Goal: Task Accomplishment & Management: Use online tool/utility

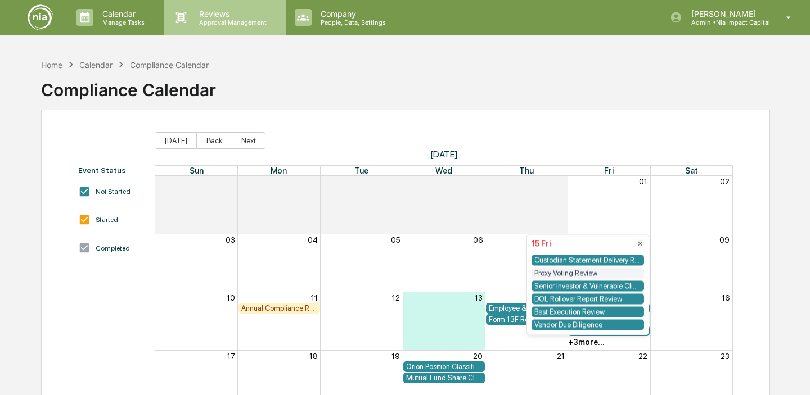
click at [215, 12] on p "Reviews" at bounding box center [231, 14] width 82 height 10
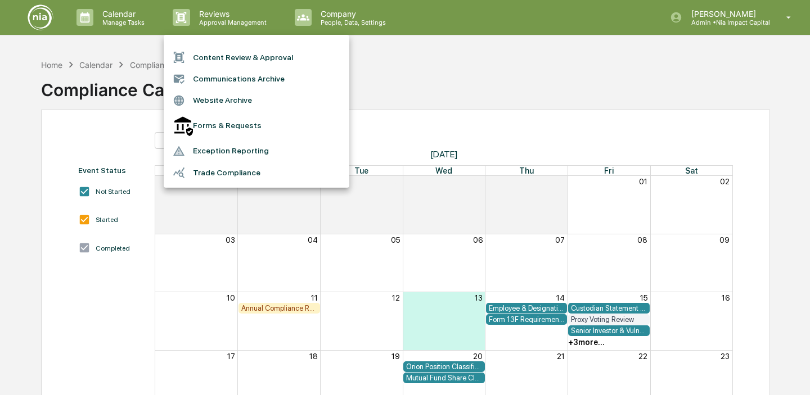
click at [216, 58] on li "Content Review & Approval" at bounding box center [257, 57] width 186 height 21
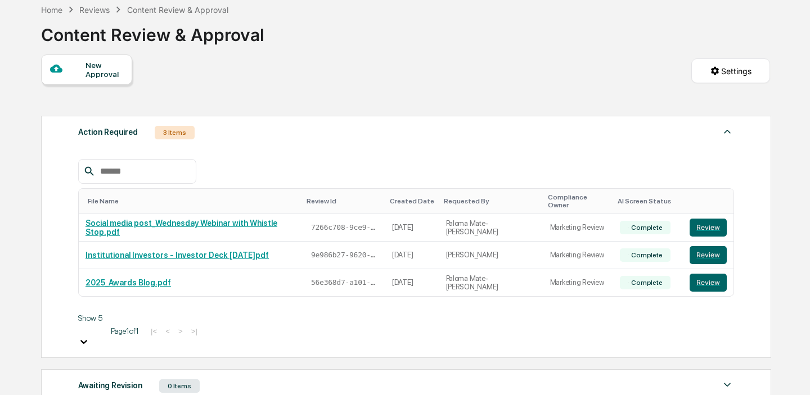
scroll to position [68, 0]
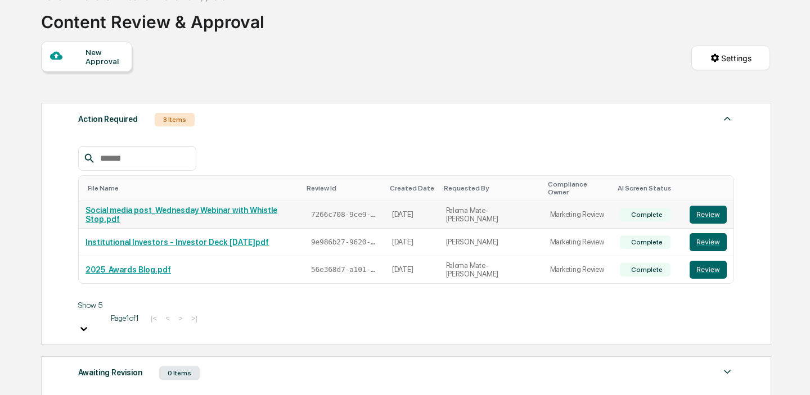
click at [242, 206] on link "Social media post_Wednesday Webinar with Whistle Stop.pdf" at bounding box center [181, 215] width 192 height 18
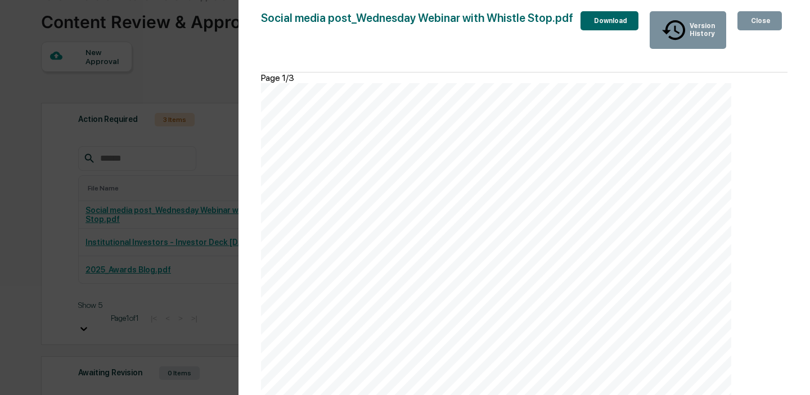
scroll to position [0, 0]
click at [767, 19] on div "Close" at bounding box center [760, 21] width 22 height 8
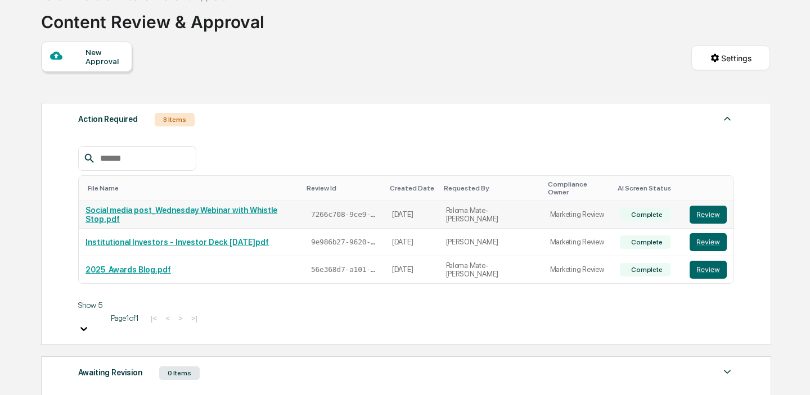
scroll to position [98, 0]
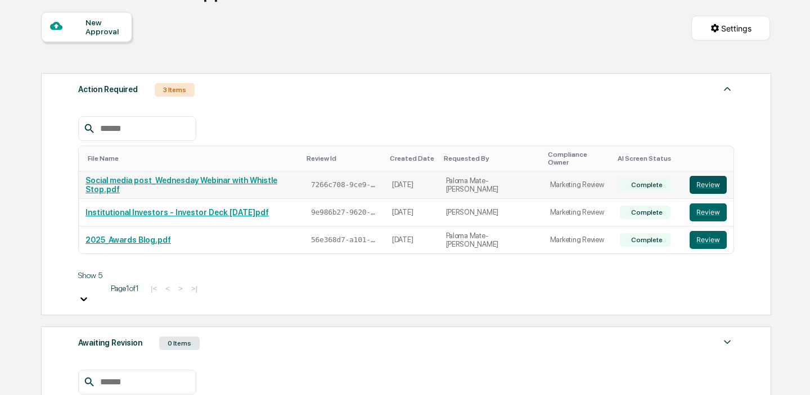
click at [706, 178] on button "Review" at bounding box center [708, 185] width 37 height 18
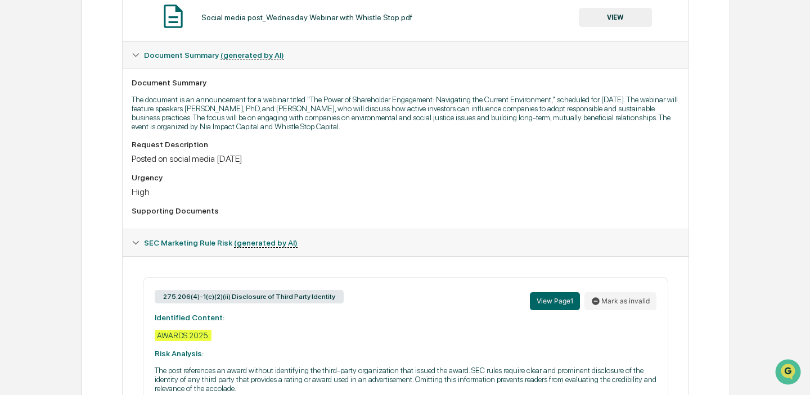
scroll to position [248, 0]
click at [555, 303] on button "View Page 1" at bounding box center [555, 300] width 50 height 18
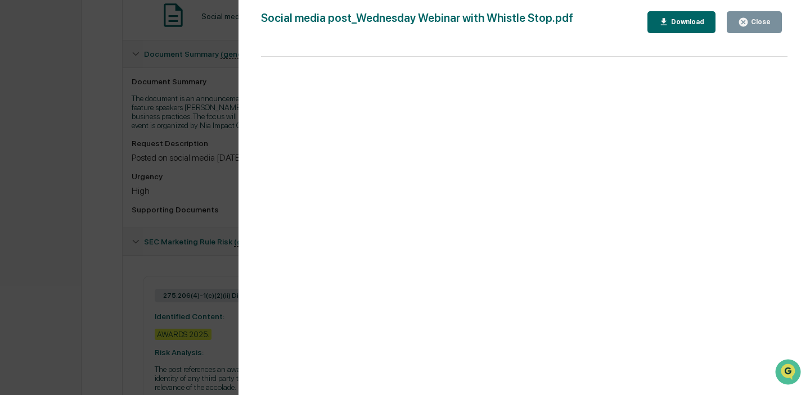
click at [754, 22] on div "Close" at bounding box center [760, 22] width 22 height 8
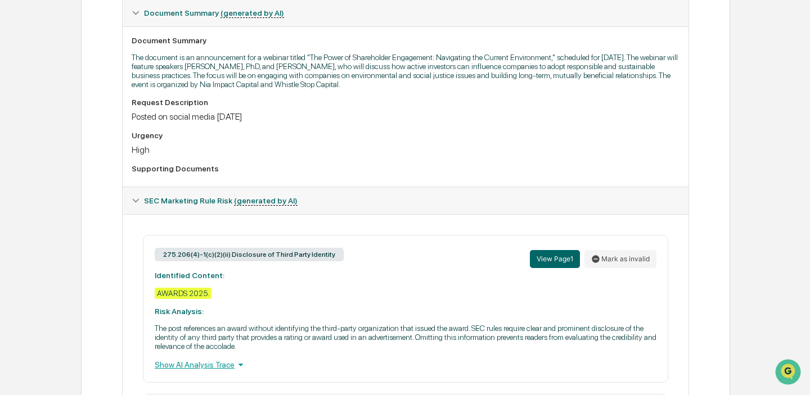
scroll to position [300, 0]
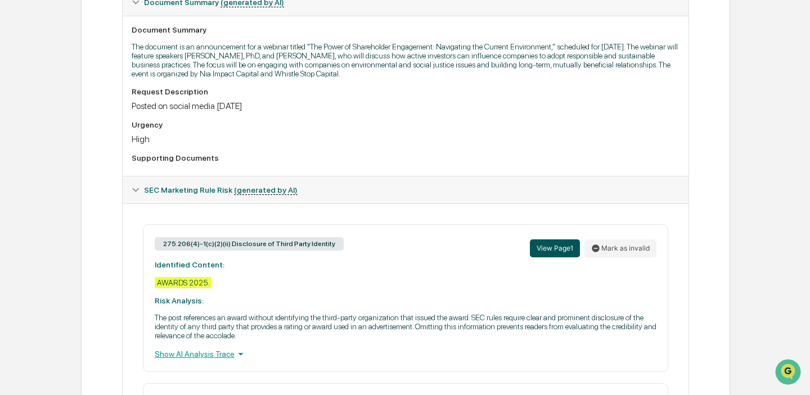
click at [548, 253] on button "View Page 1" at bounding box center [555, 249] width 50 height 18
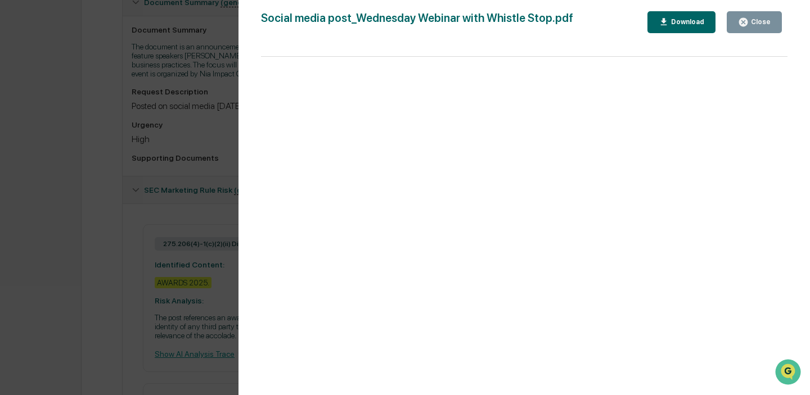
click at [769, 18] on div "Close" at bounding box center [760, 22] width 22 height 8
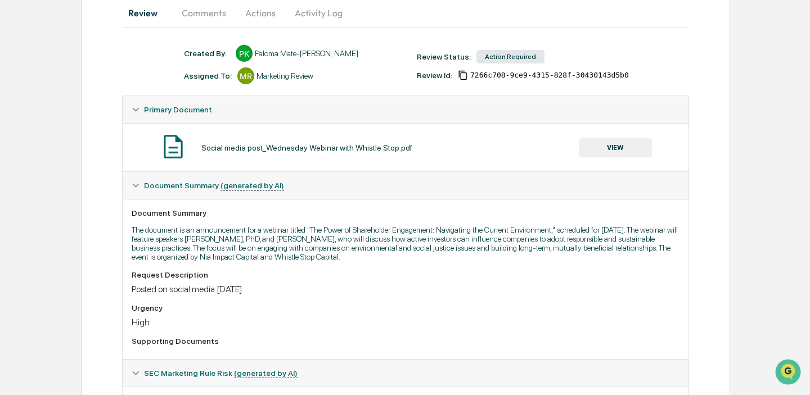
scroll to position [0, 0]
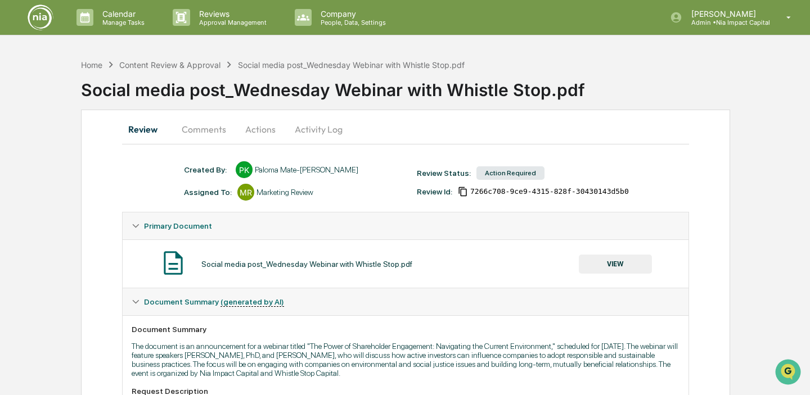
click at [215, 132] on button "Comments" at bounding box center [204, 129] width 62 height 27
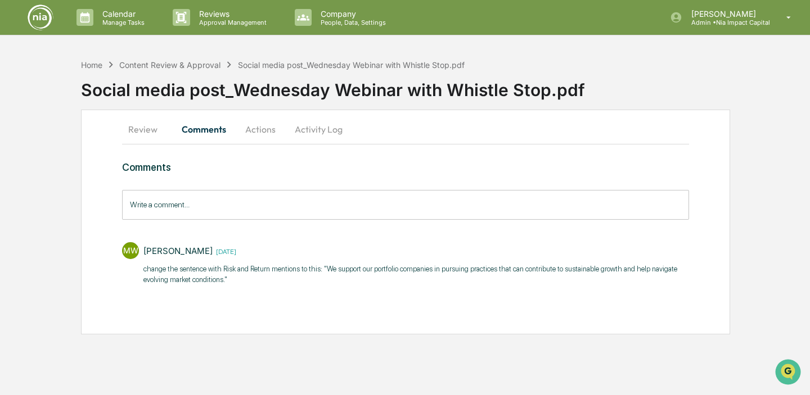
click at [286, 210] on input "Write a comment..." at bounding box center [405, 205] width 567 height 30
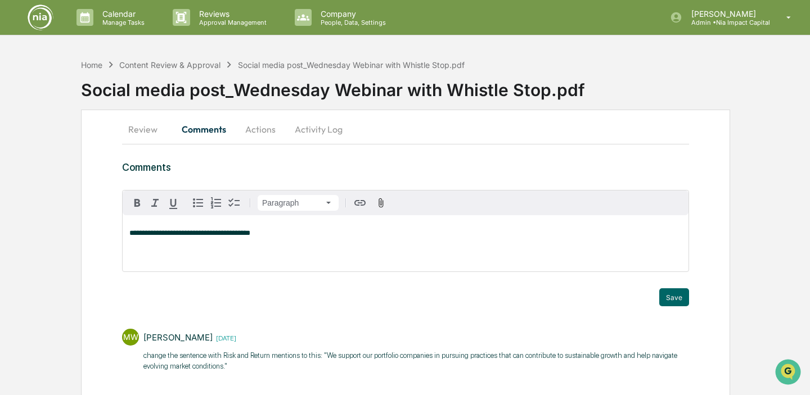
click at [134, 125] on button "Review" at bounding box center [147, 129] width 51 height 27
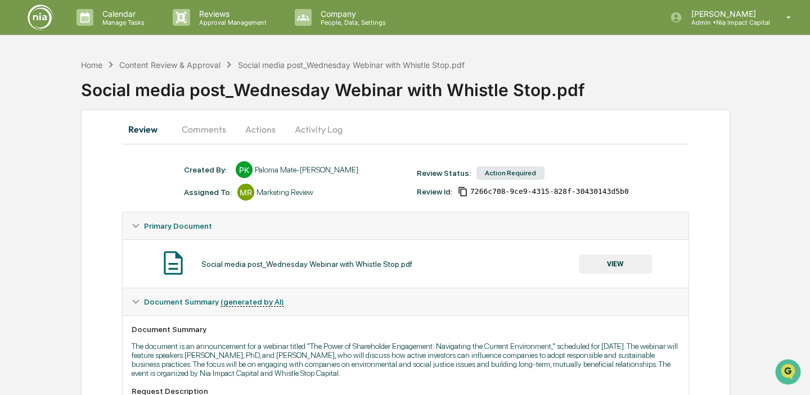
click at [210, 130] on button "Comments" at bounding box center [204, 129] width 62 height 27
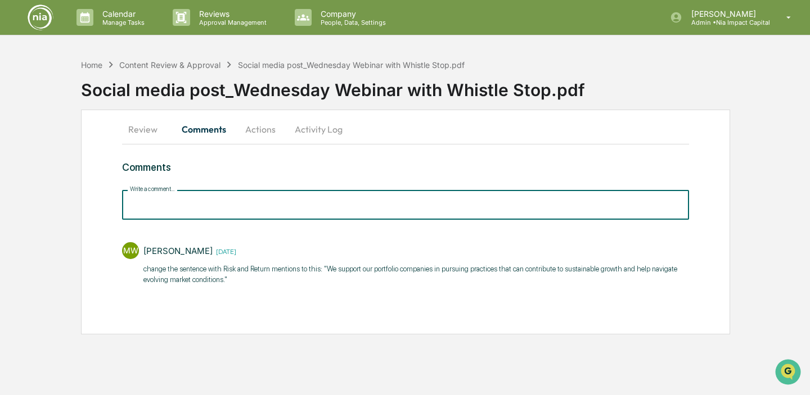
click at [246, 214] on input "Write a comment..." at bounding box center [405, 205] width 567 height 30
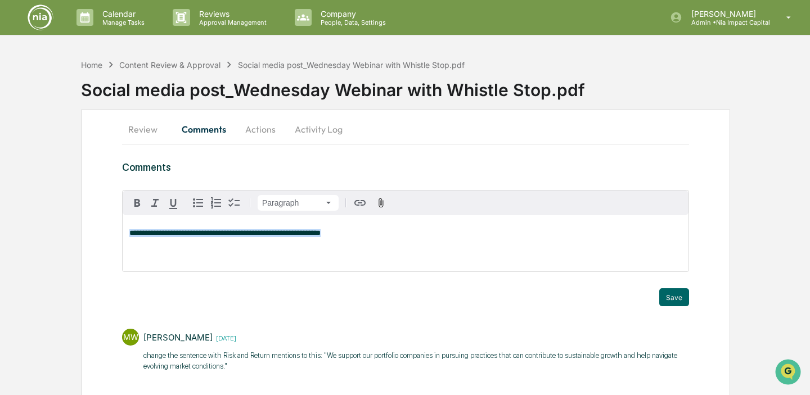
drag, startPoint x: 377, startPoint y: 235, endPoint x: 99, endPoint y: 225, distance: 278.1
click at [99, 225] on div "**********" at bounding box center [405, 266] width 649 height 312
copy span "**********"
click at [678, 291] on button "Save" at bounding box center [674, 298] width 30 height 18
click at [271, 133] on button "Actions" at bounding box center [260, 129] width 51 height 27
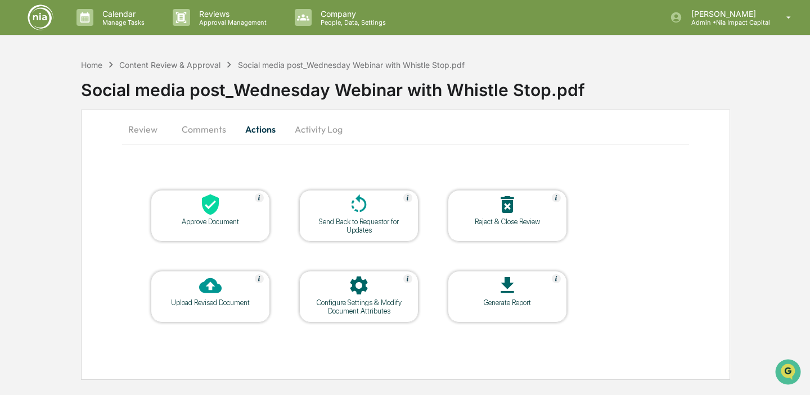
click at [370, 210] on div at bounding box center [359, 205] width 112 height 24
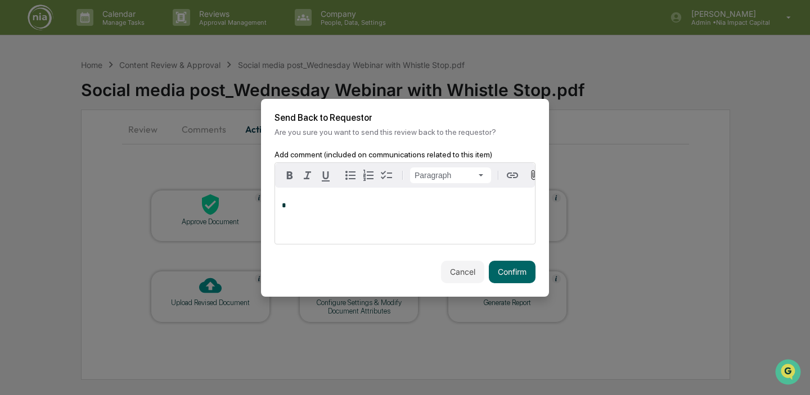
paste div
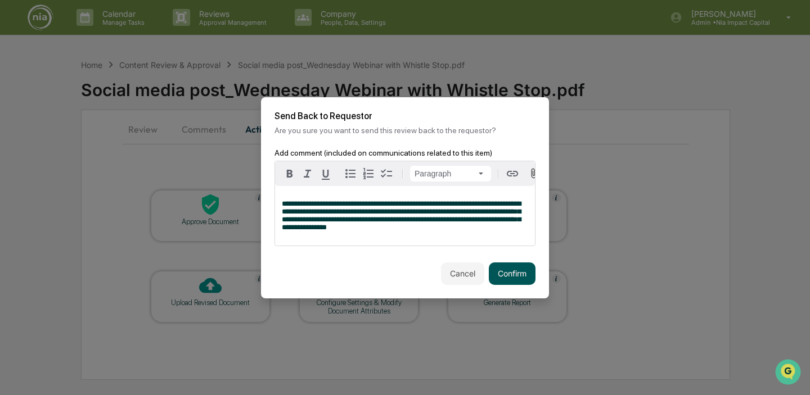
click at [515, 273] on button "Confirm" at bounding box center [512, 274] width 47 height 22
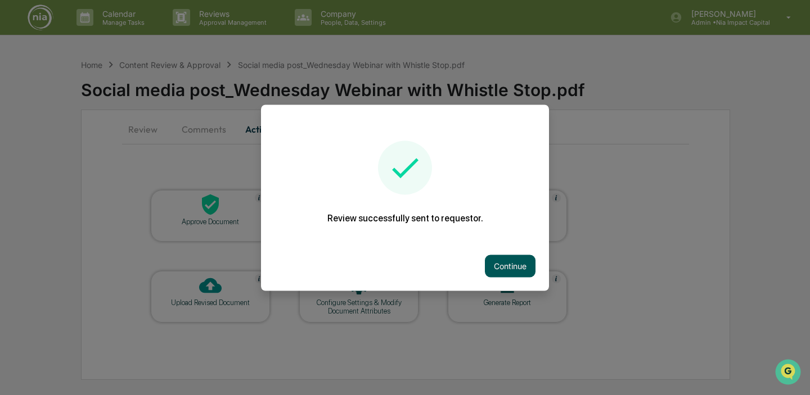
click at [502, 271] on button "Continue" at bounding box center [510, 266] width 51 height 22
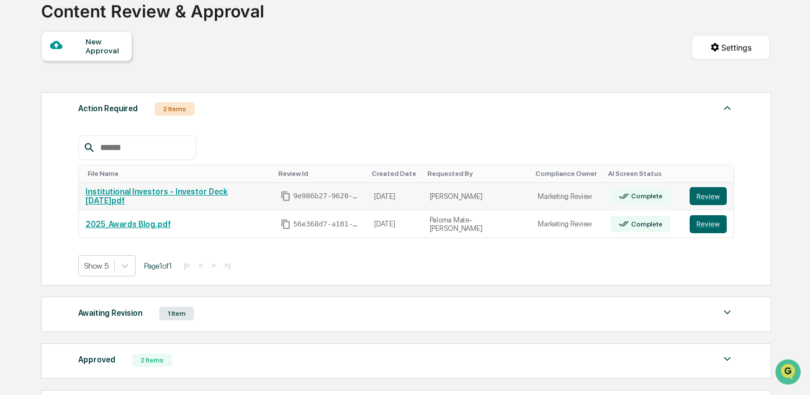
scroll to position [82, 0]
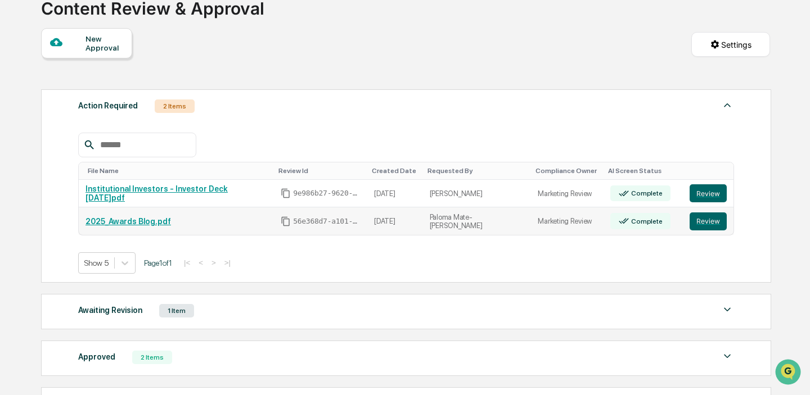
click at [138, 221] on link "2025_Awards Blog.pdf" at bounding box center [127, 221] width 85 height 9
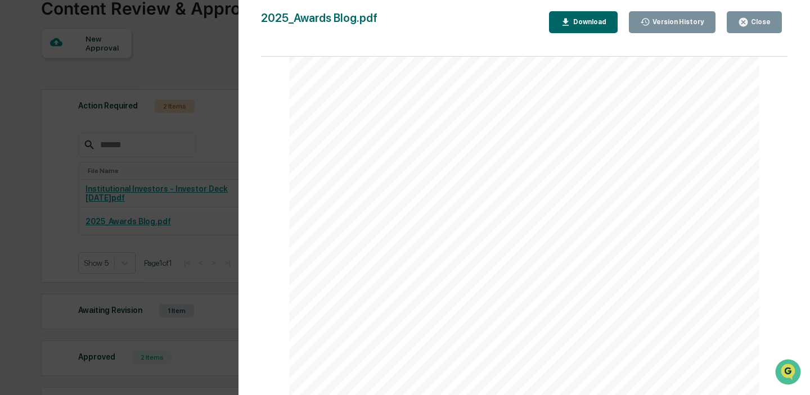
scroll to position [0, 0]
click at [742, 21] on icon "button" at bounding box center [743, 22] width 8 height 8
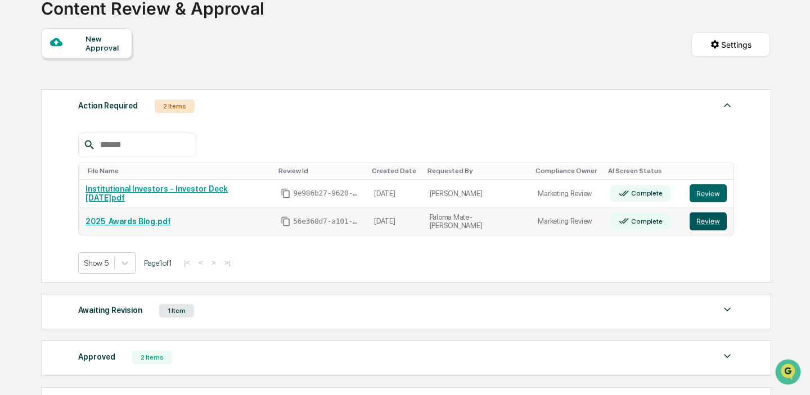
click at [706, 219] on button "Review" at bounding box center [708, 222] width 37 height 18
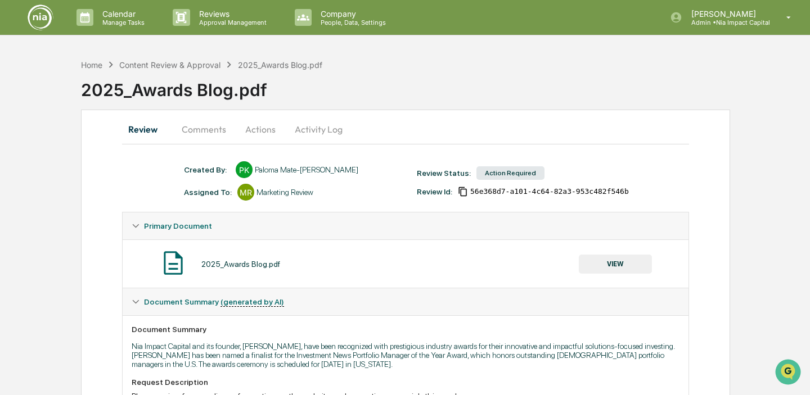
click at [250, 127] on button "Actions" at bounding box center [260, 129] width 51 height 27
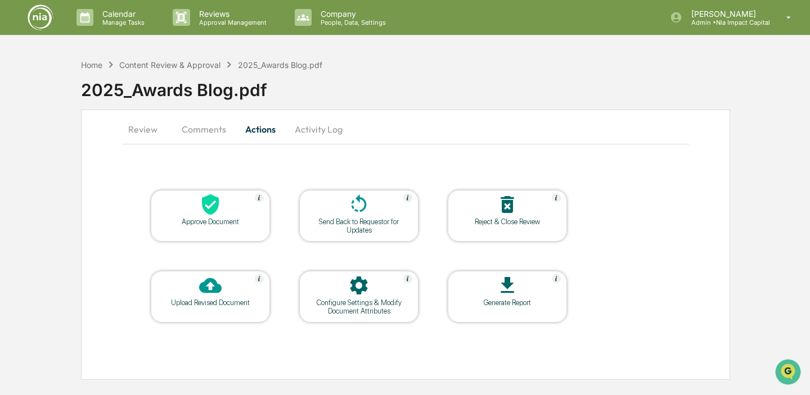
click at [369, 294] on icon at bounding box center [359, 285] width 22 height 22
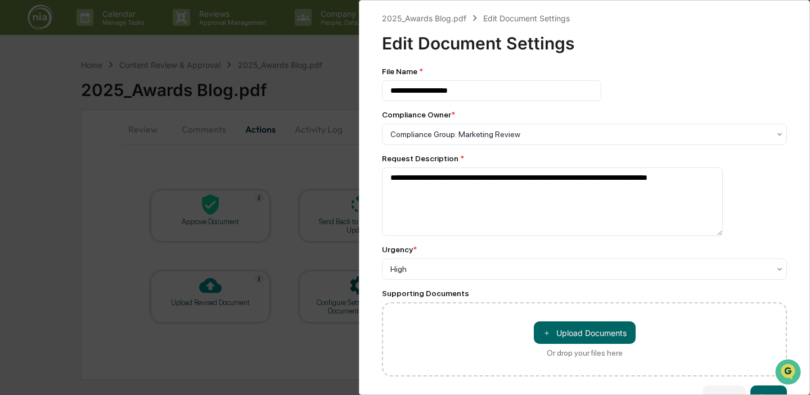
click at [296, 340] on div "**********" at bounding box center [405, 197] width 810 height 395
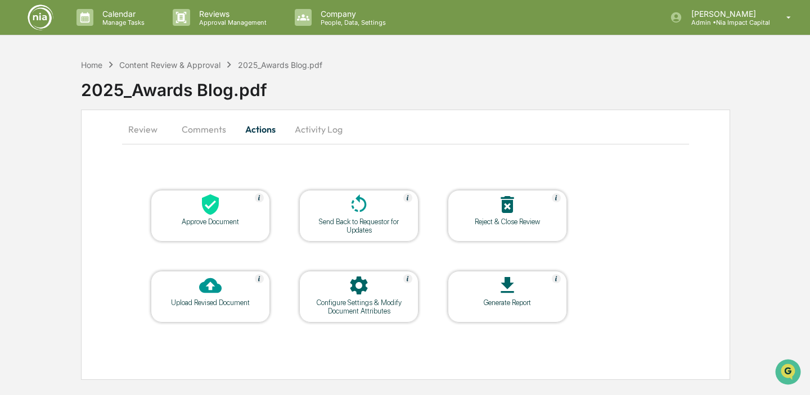
click at [375, 213] on div at bounding box center [359, 205] width 112 height 24
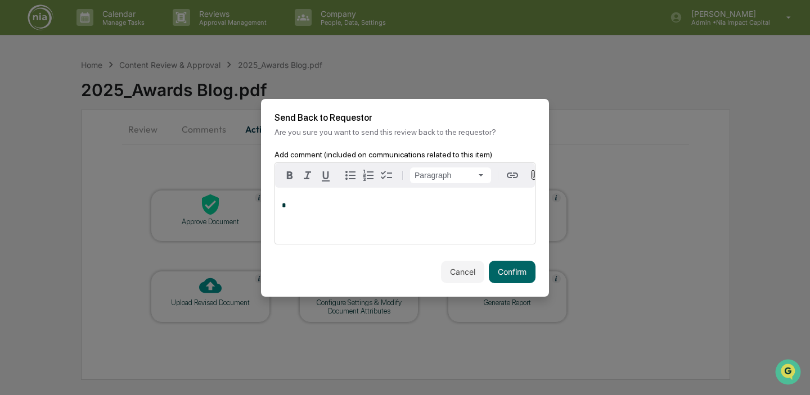
click at [376, 204] on p "*" at bounding box center [405, 206] width 246 height 8
click at [533, 175] on icon "button" at bounding box center [533, 175] width 5 height 10
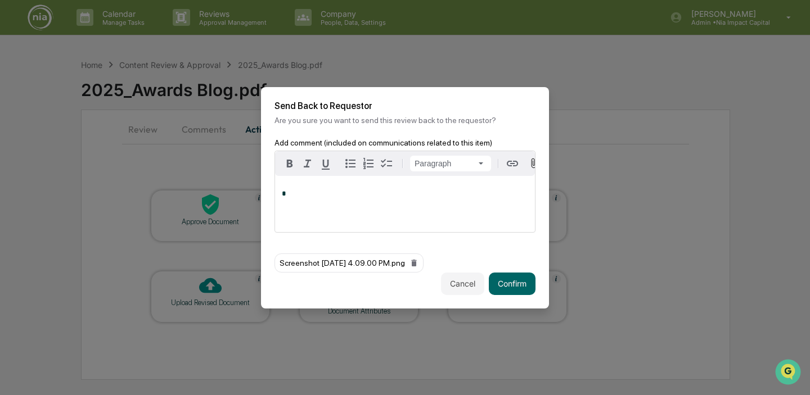
click at [345, 182] on div "*" at bounding box center [405, 204] width 260 height 56
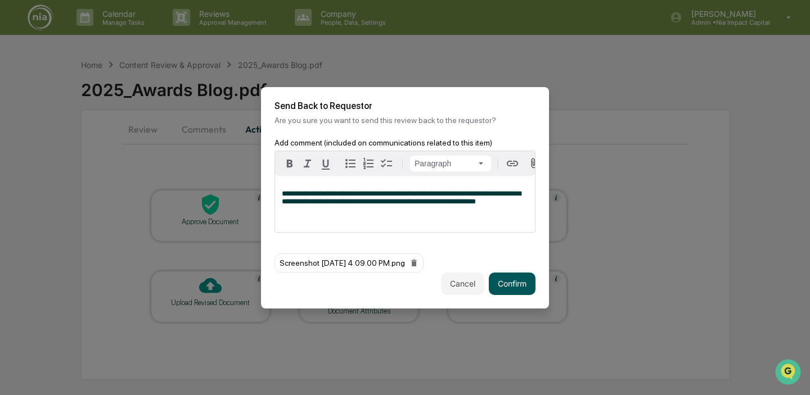
click at [519, 287] on button "Confirm" at bounding box center [512, 284] width 47 height 22
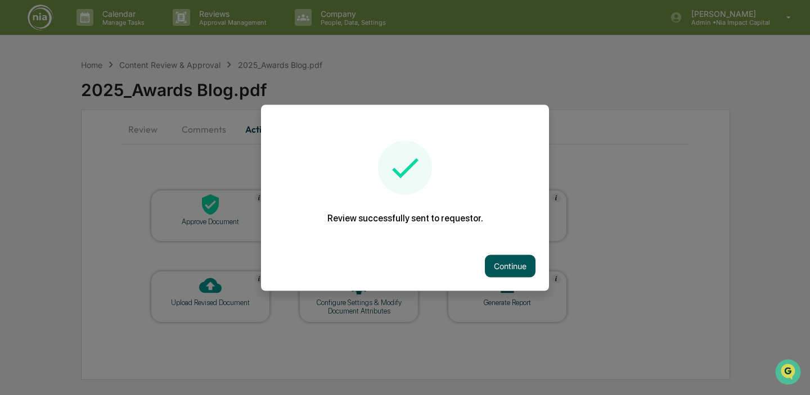
click at [514, 268] on button "Continue" at bounding box center [510, 266] width 51 height 22
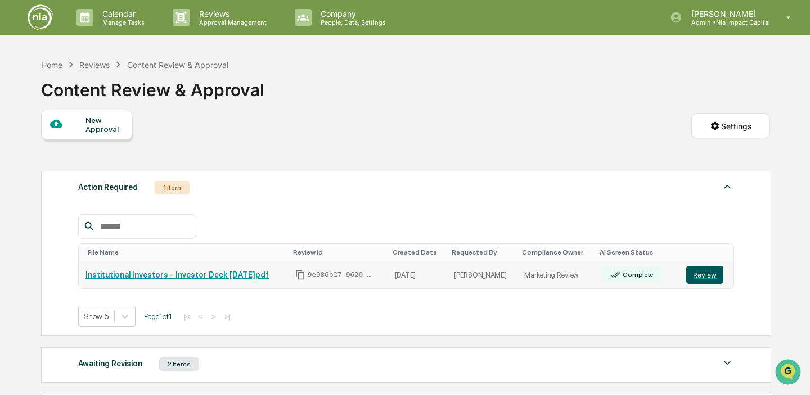
click at [705, 273] on button "Review" at bounding box center [704, 275] width 37 height 18
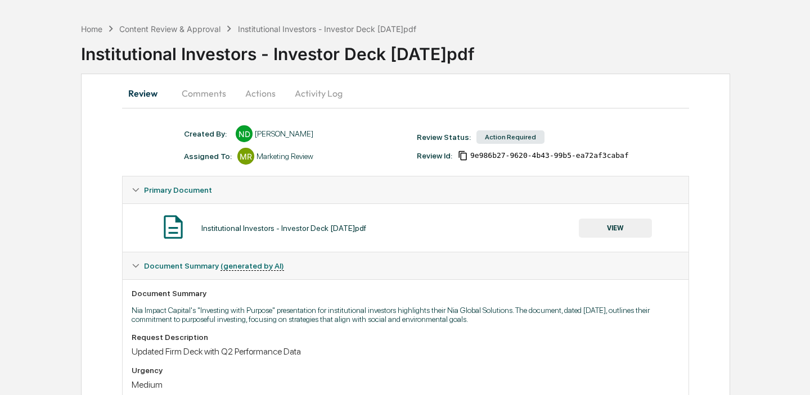
scroll to position [31, 0]
